Goal: Navigation & Orientation: Find specific page/section

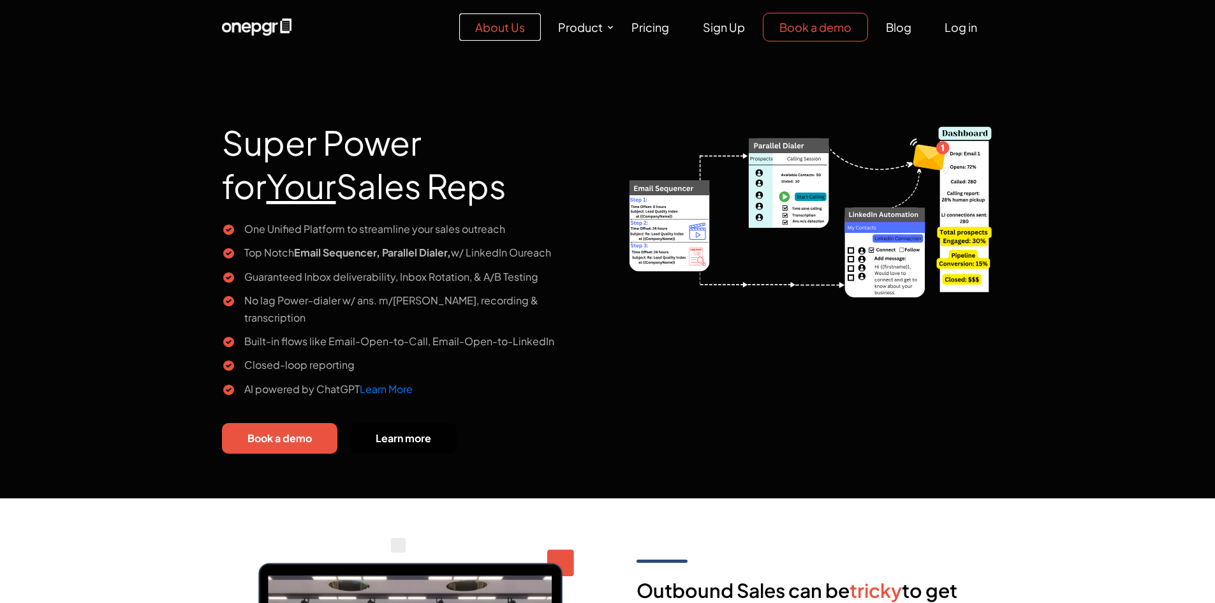
click at [508, 27] on link "About Us" at bounding box center [500, 26] width 82 height 27
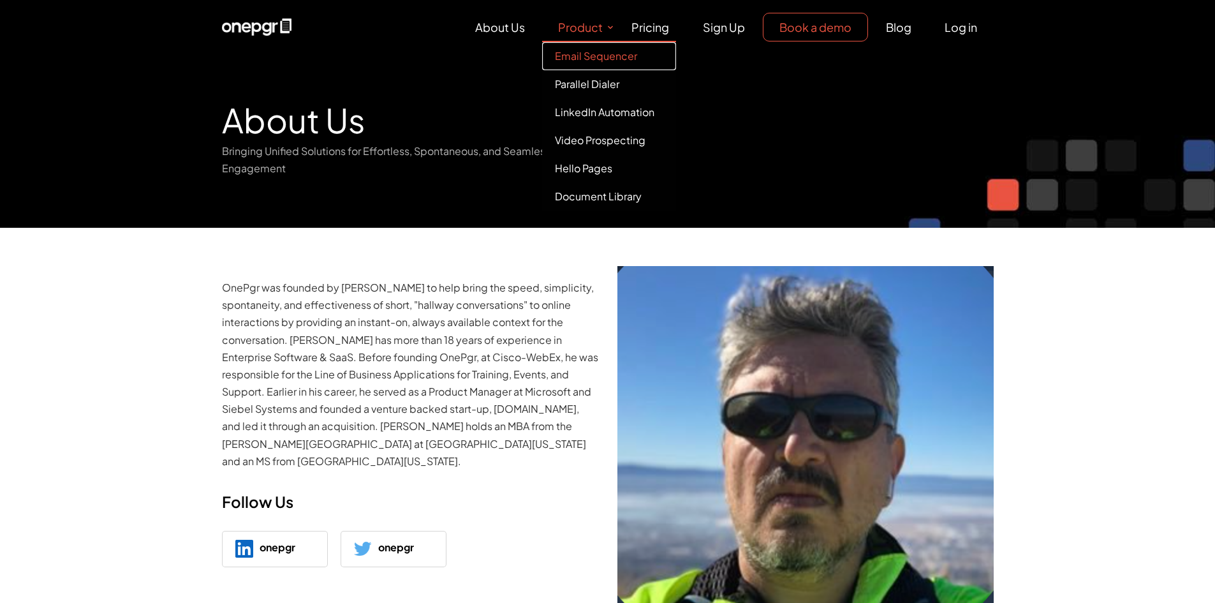
click at [590, 62] on link "Email Sequencer" at bounding box center [609, 56] width 134 height 28
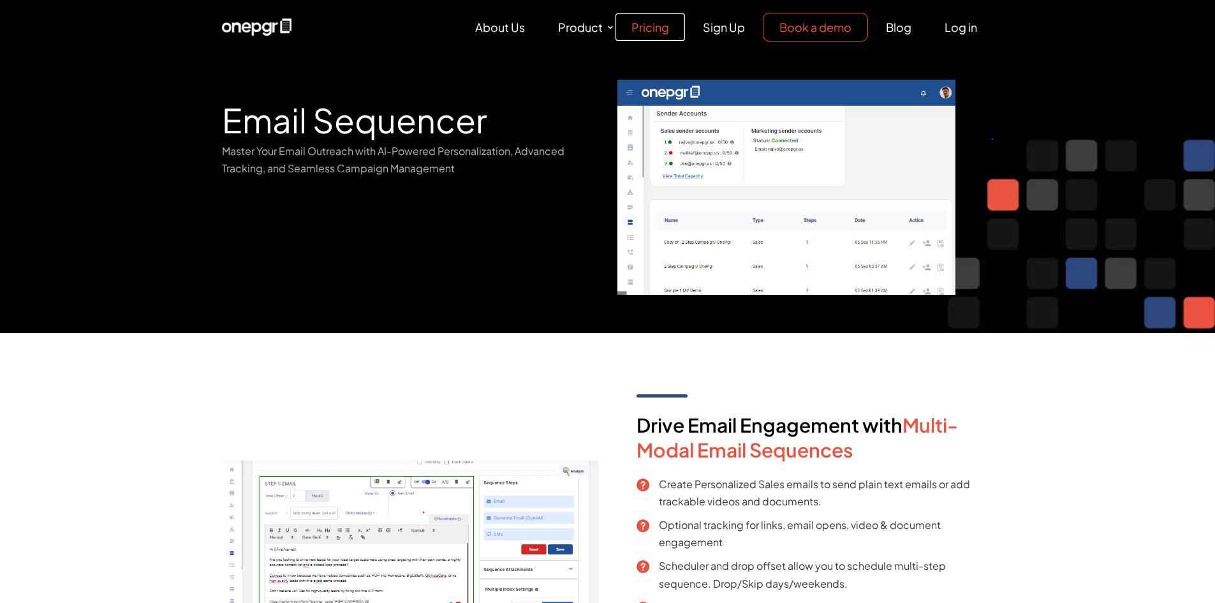
click at [645, 24] on link "Pricing" at bounding box center [650, 26] width 70 height 27
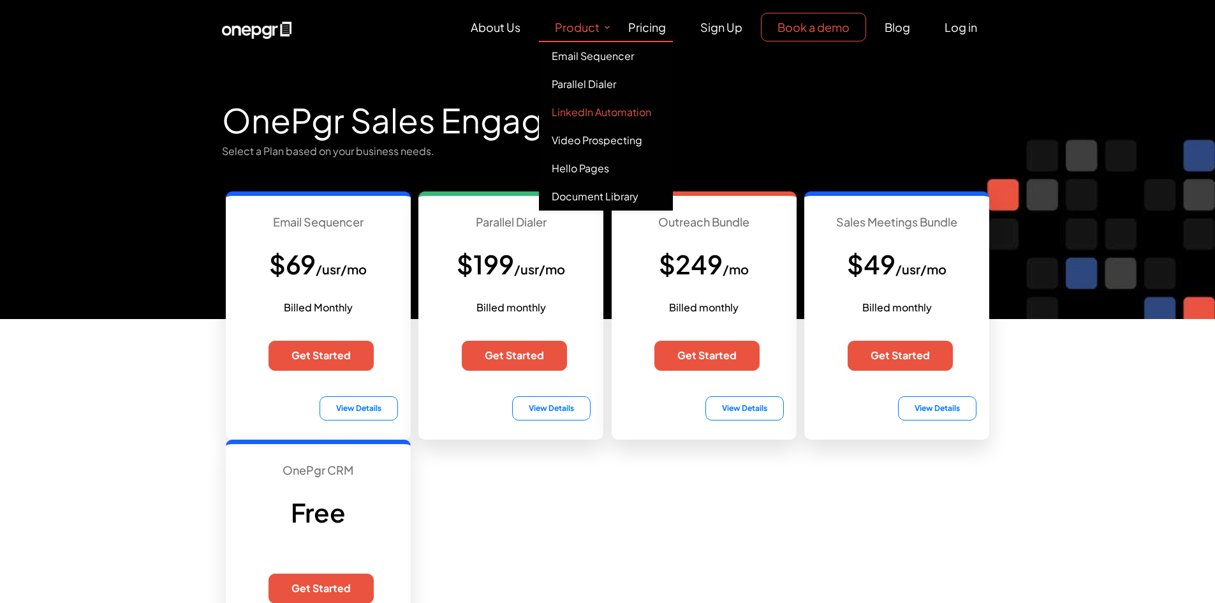
click at [585, 121] on link "LinkedIn Automation" at bounding box center [606, 112] width 134 height 28
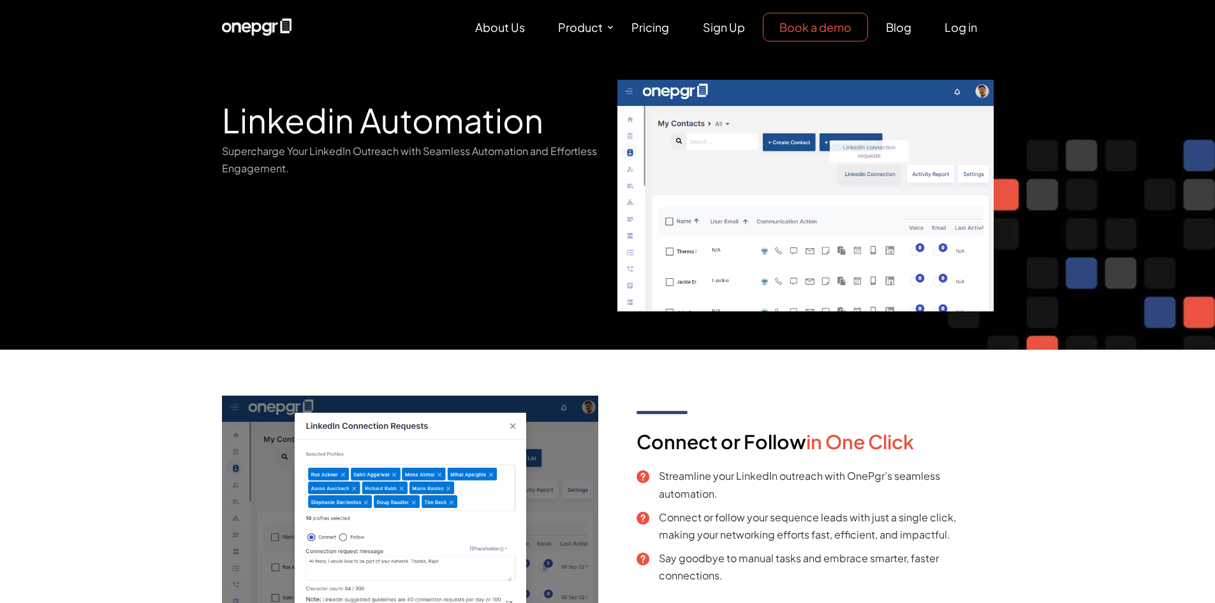
scroll to position [64, 0]
